Goal: Information Seeking & Learning: Compare options

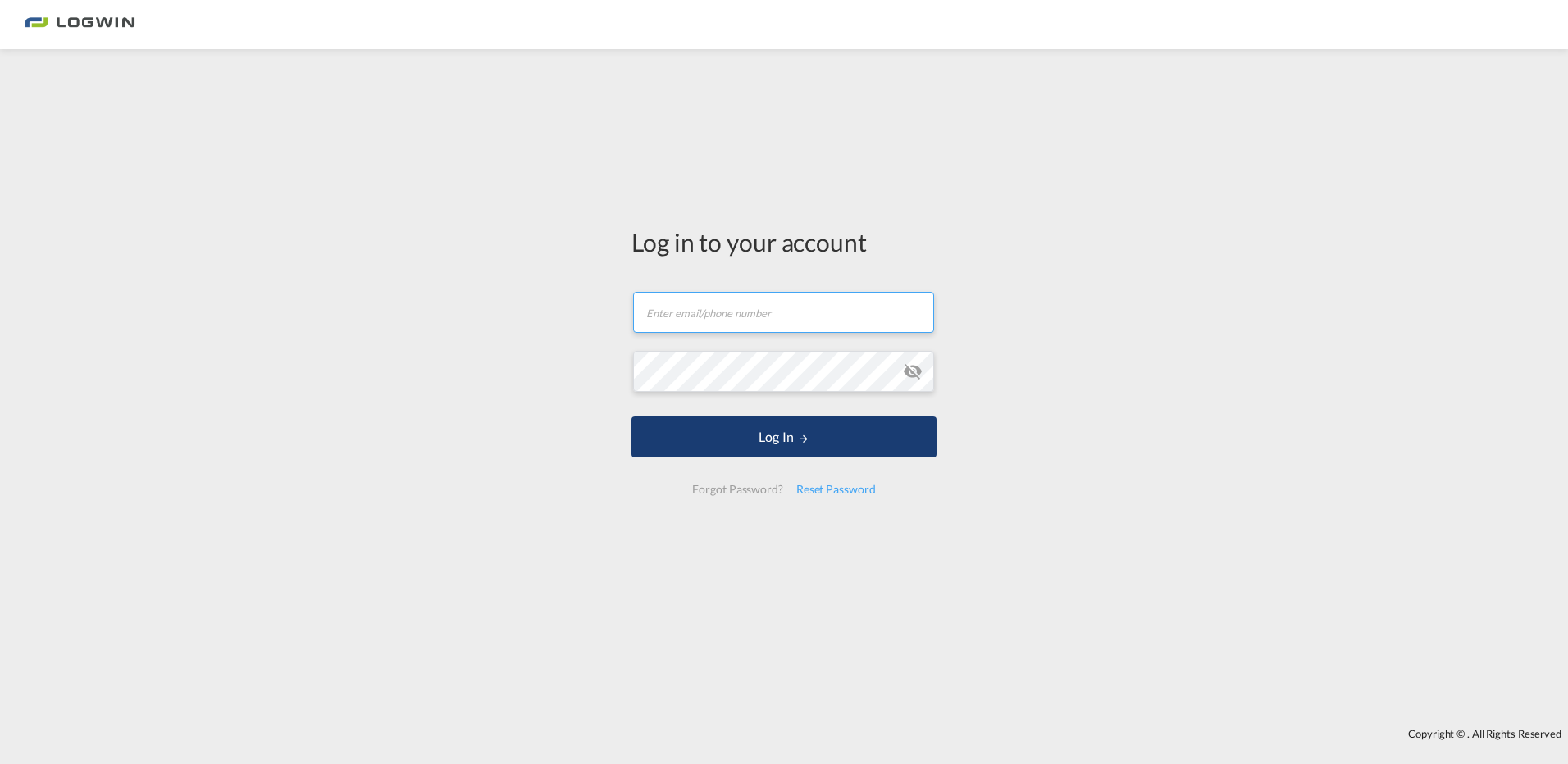
type input "[EMAIL_ADDRESS][PERSON_NAME][DOMAIN_NAME]"
click at [798, 430] on button "Log In" at bounding box center [783, 437] width 305 height 41
